Goal: Find specific page/section

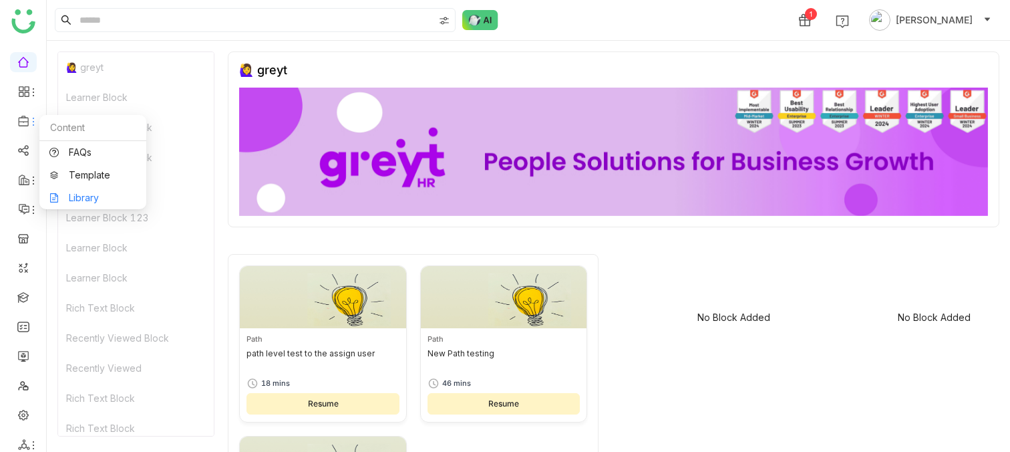
click at [82, 198] on link "Library" at bounding box center [92, 197] width 87 height 9
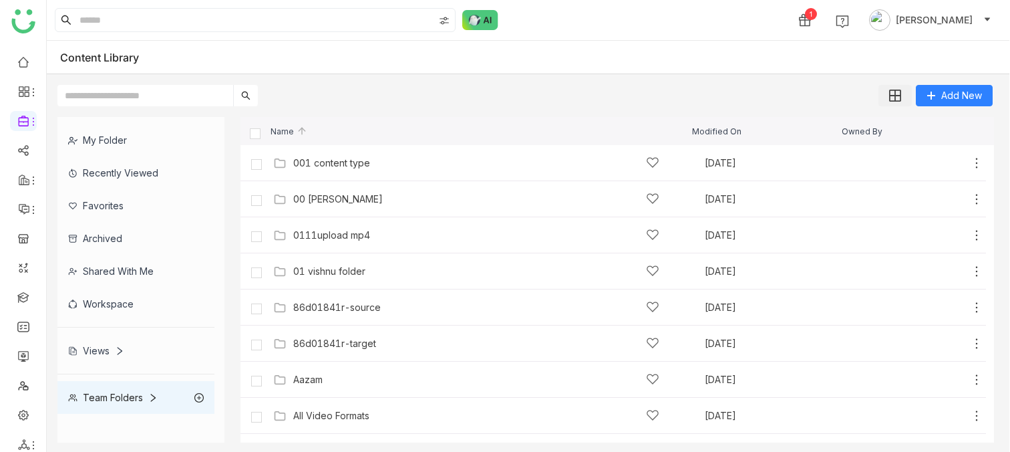
click at [892, 93] on img at bounding box center [895, 96] width 12 height 12
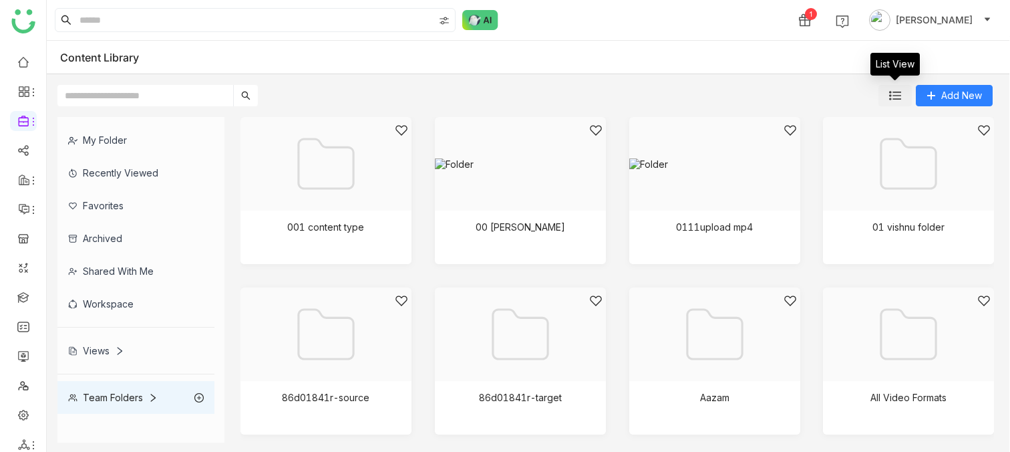
click at [892, 93] on img at bounding box center [895, 96] width 12 height 12
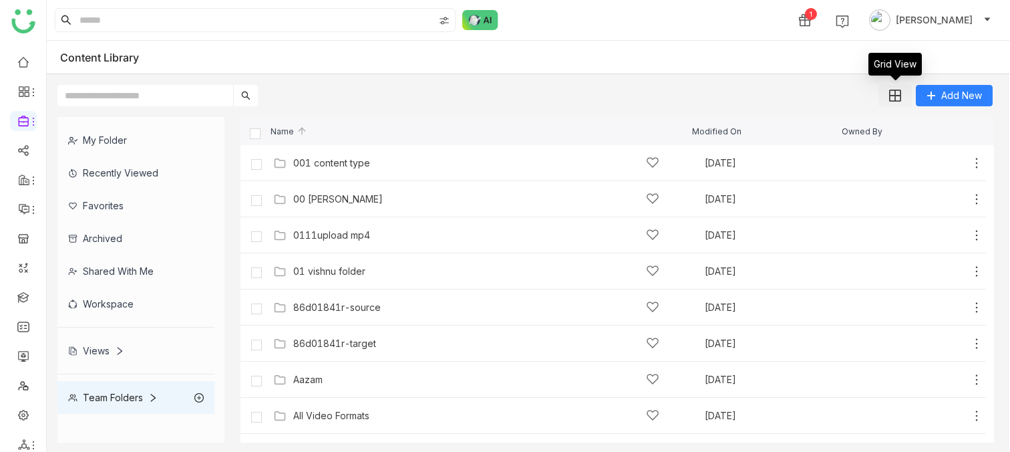
click at [892, 93] on img at bounding box center [895, 96] width 12 height 12
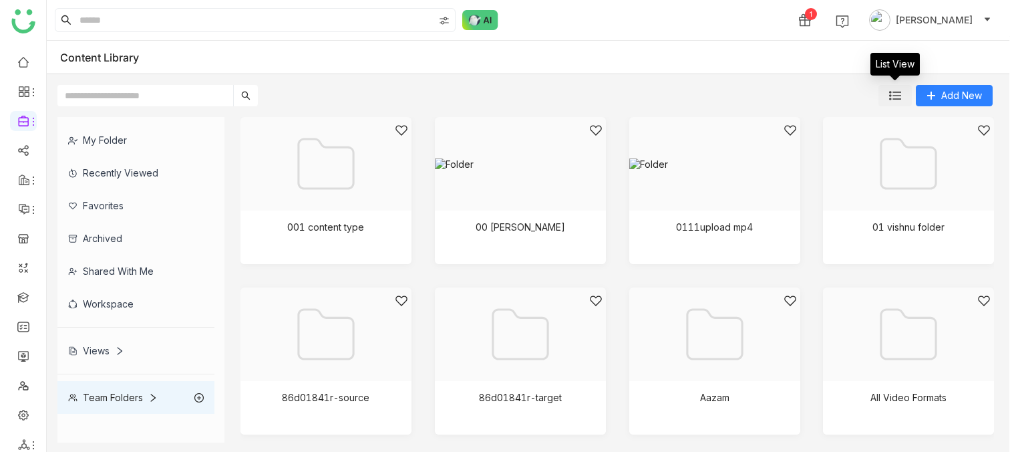
click at [892, 93] on img at bounding box center [895, 96] width 12 height 12
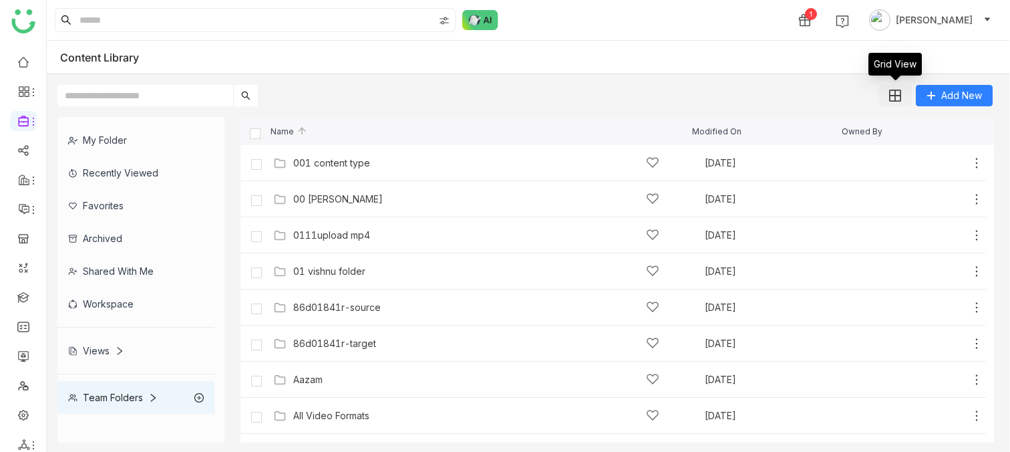
click at [892, 93] on img at bounding box center [895, 96] width 12 height 12
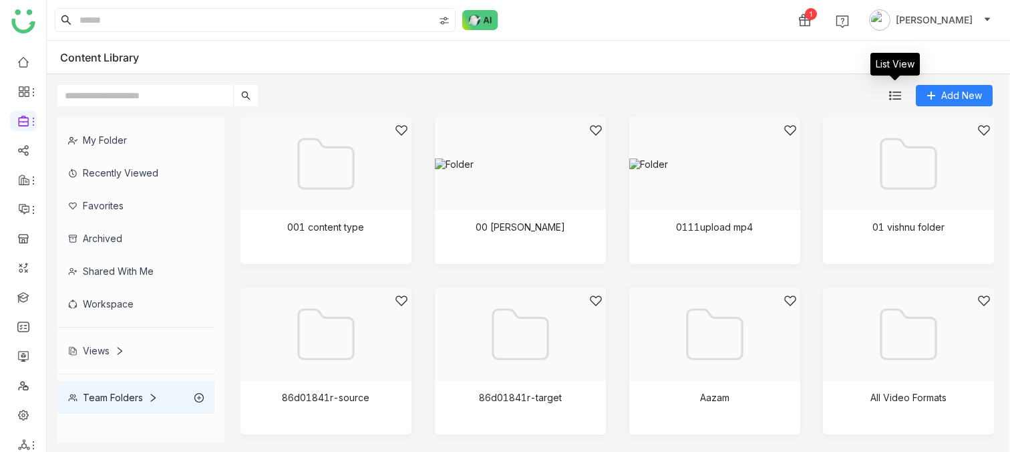
click at [892, 93] on img at bounding box center [895, 96] width 12 height 12
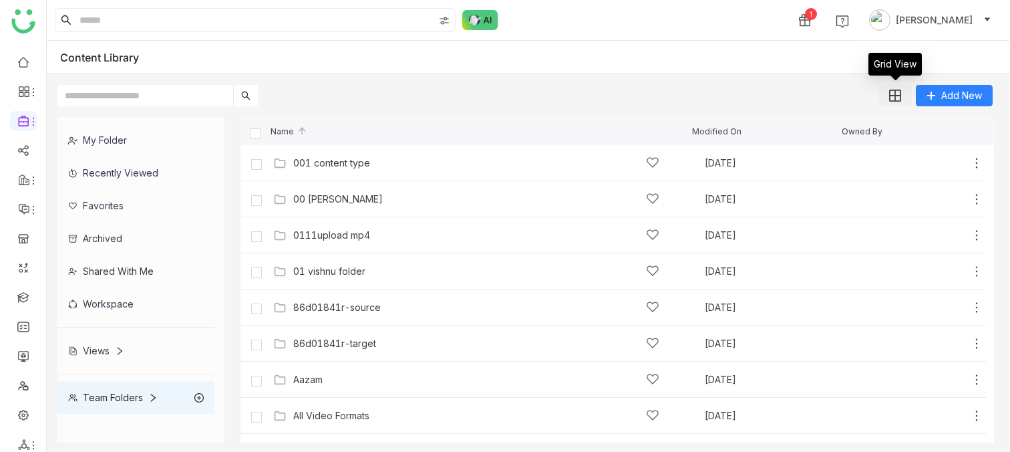
click at [892, 93] on img at bounding box center [895, 96] width 12 height 12
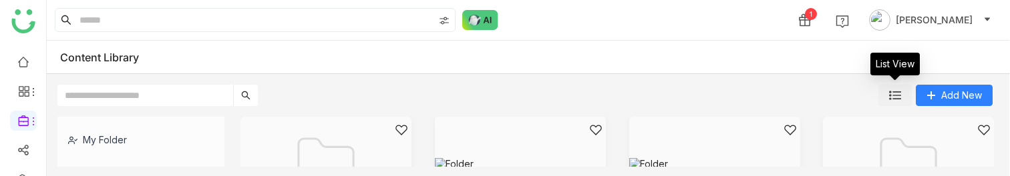
click at [897, 102] on button at bounding box center [894, 95] width 33 height 21
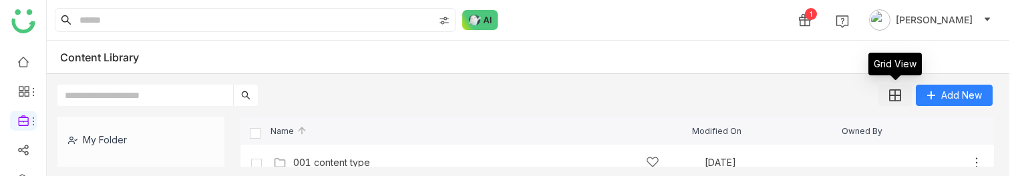
click at [897, 102] on button at bounding box center [894, 95] width 33 height 21
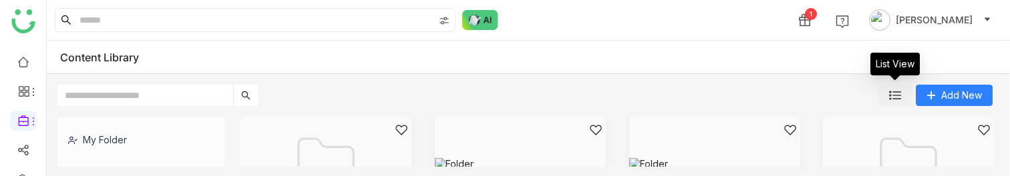
click at [897, 102] on button at bounding box center [894, 95] width 33 height 21
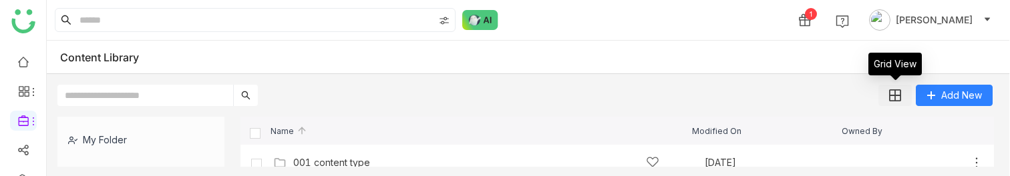
click at [897, 102] on button at bounding box center [894, 95] width 33 height 21
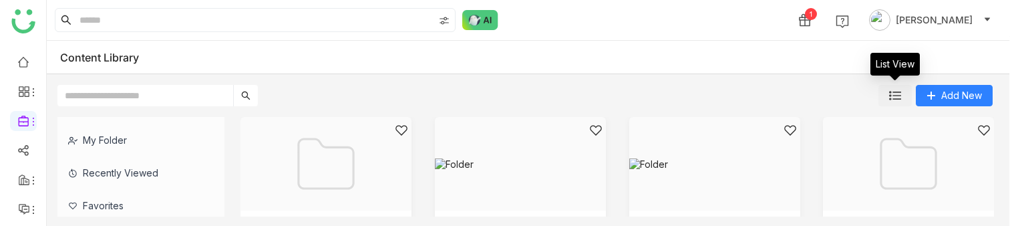
click at [892, 102] on button at bounding box center [894, 95] width 33 height 21
